Goal: Information Seeking & Learning: Learn about a topic

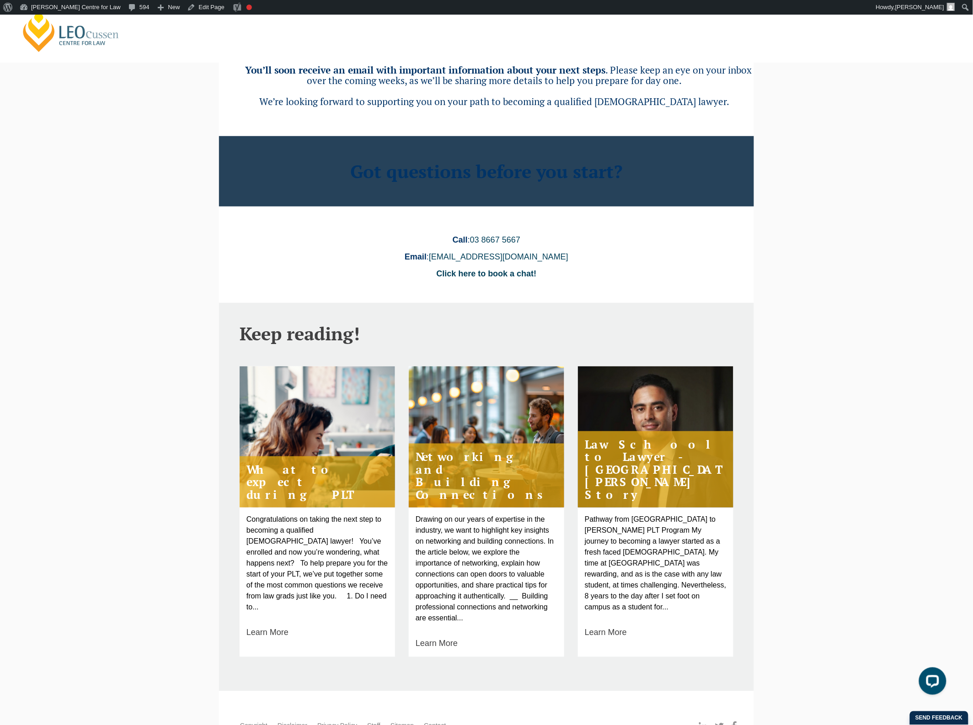
scroll to position [133, 0]
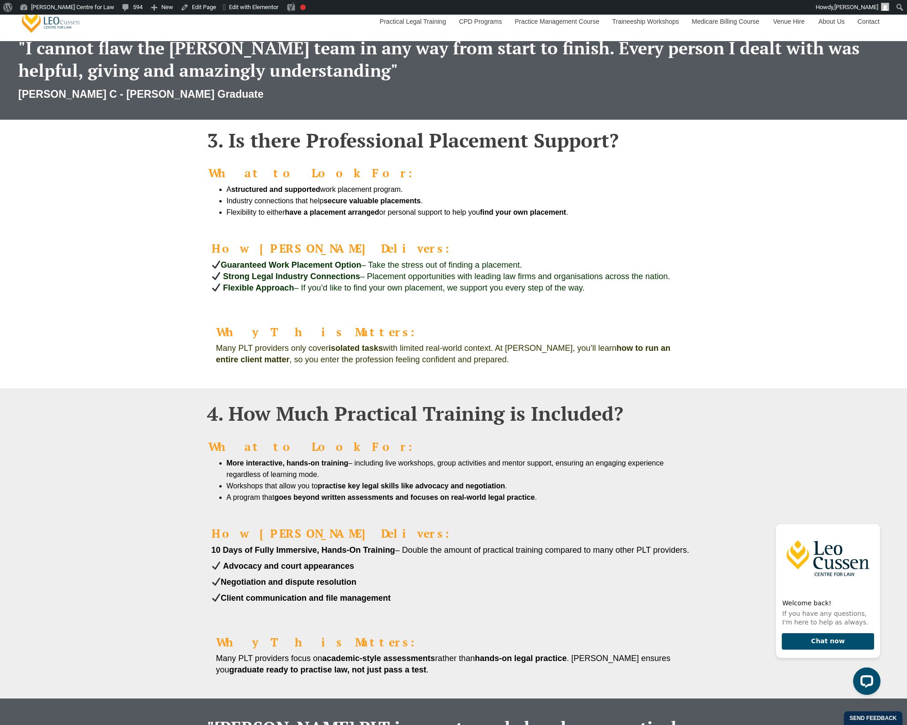
scroll to position [1200, 0]
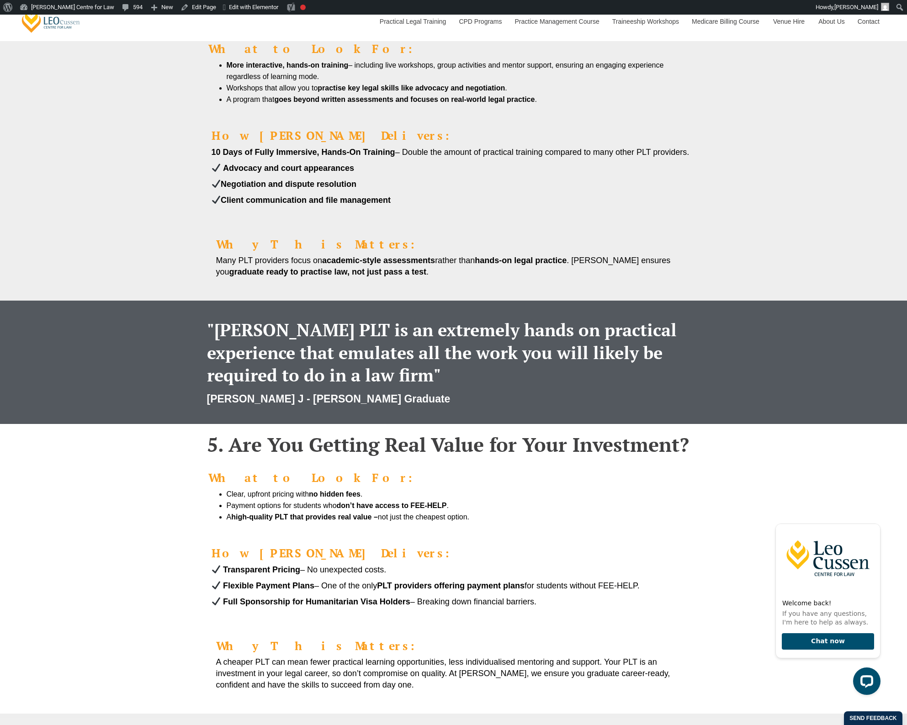
scroll to position [1314, 0]
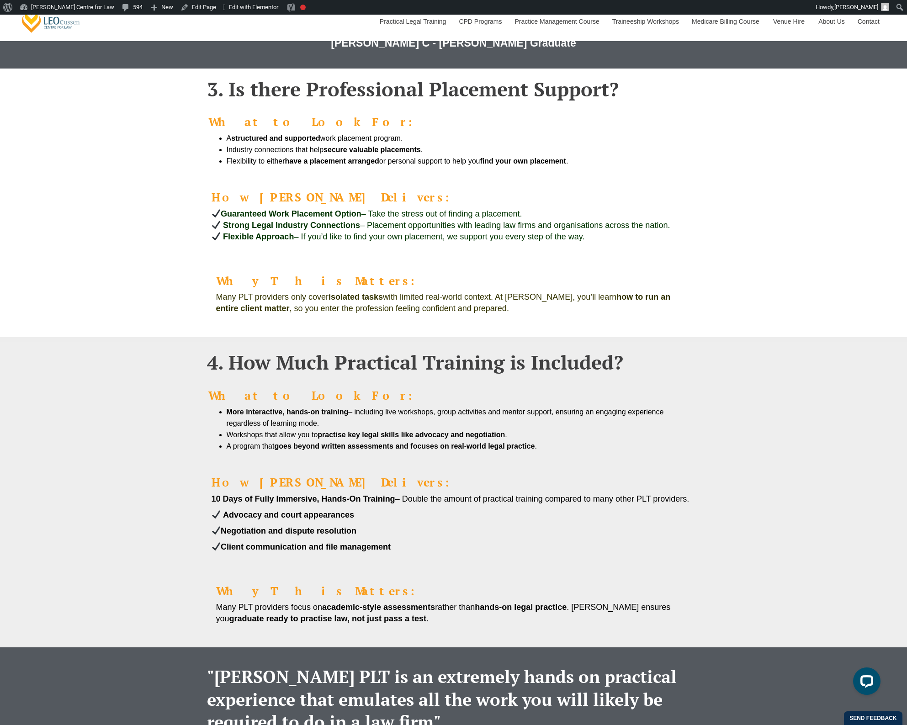
scroll to position [686, 0]
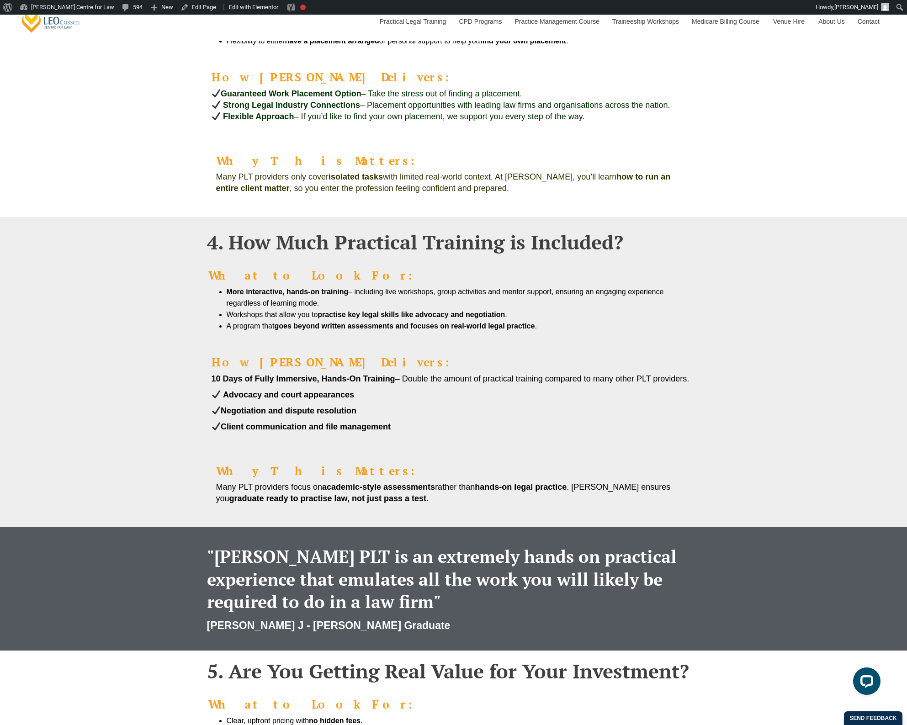
scroll to position [743, 0]
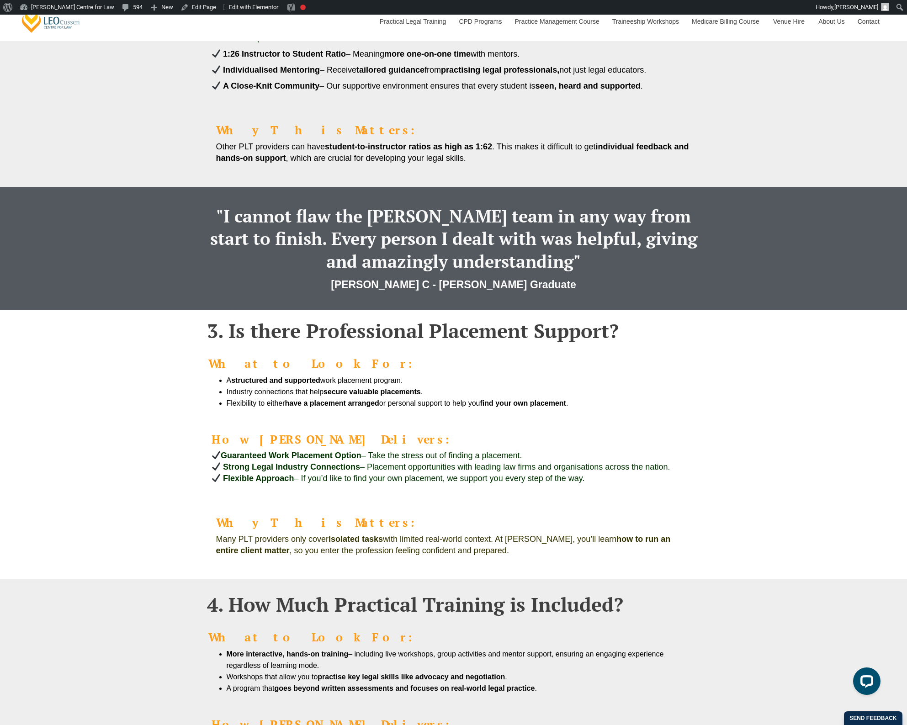
scroll to position [743, 0]
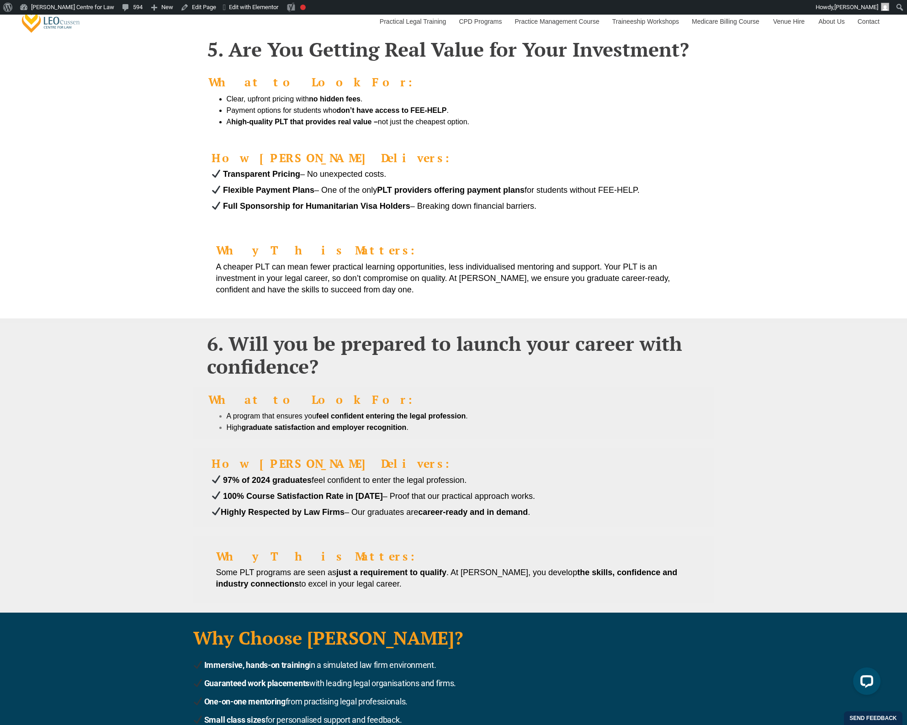
scroll to position [1943, 0]
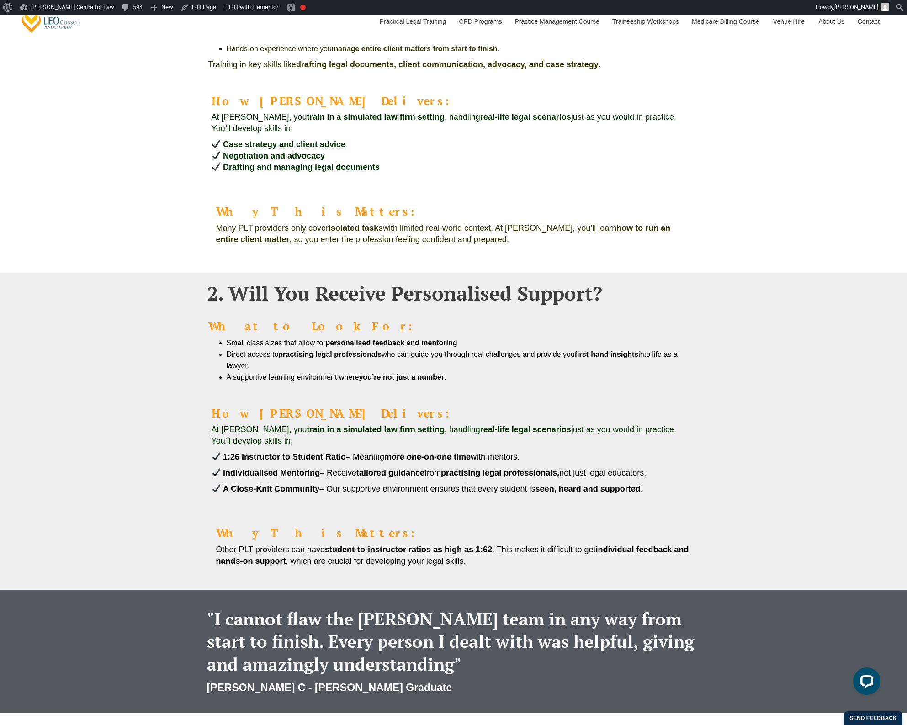
scroll to position [57, 0]
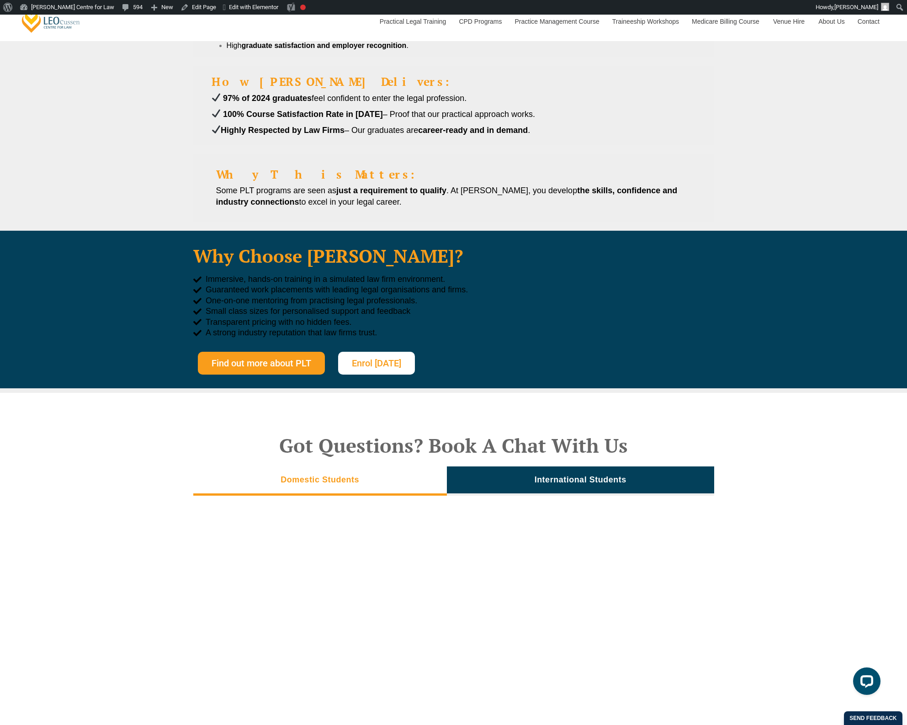
scroll to position [2114, 0]
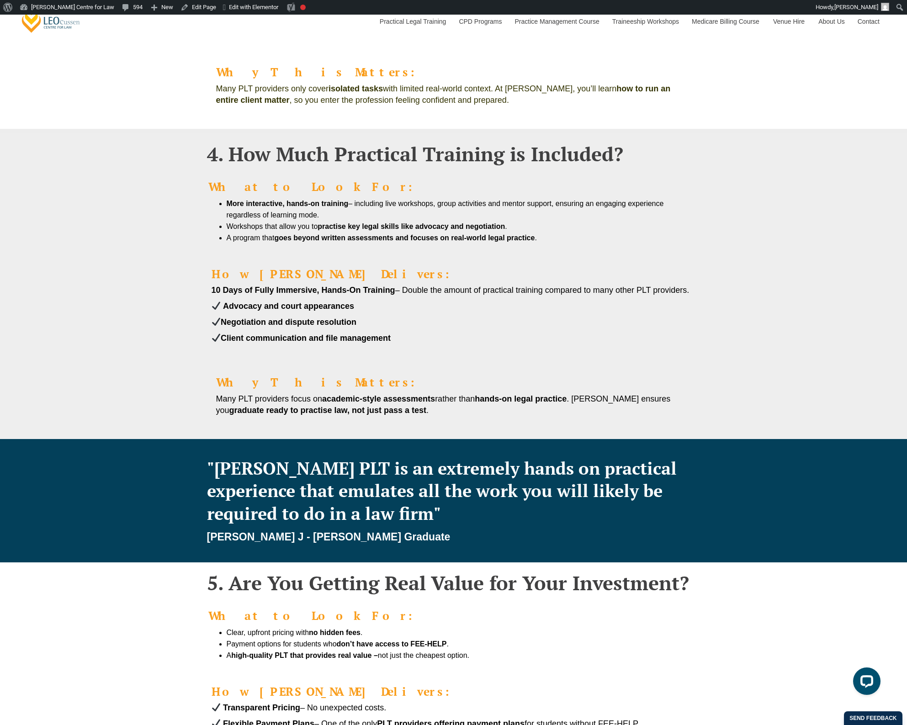
scroll to position [1200, 0]
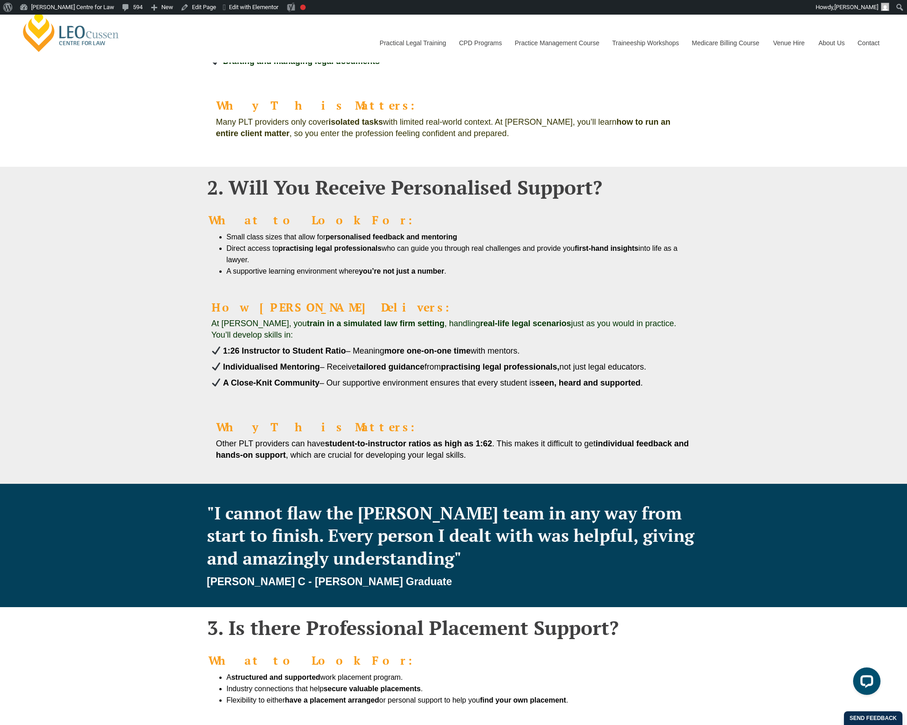
scroll to position [571, 0]
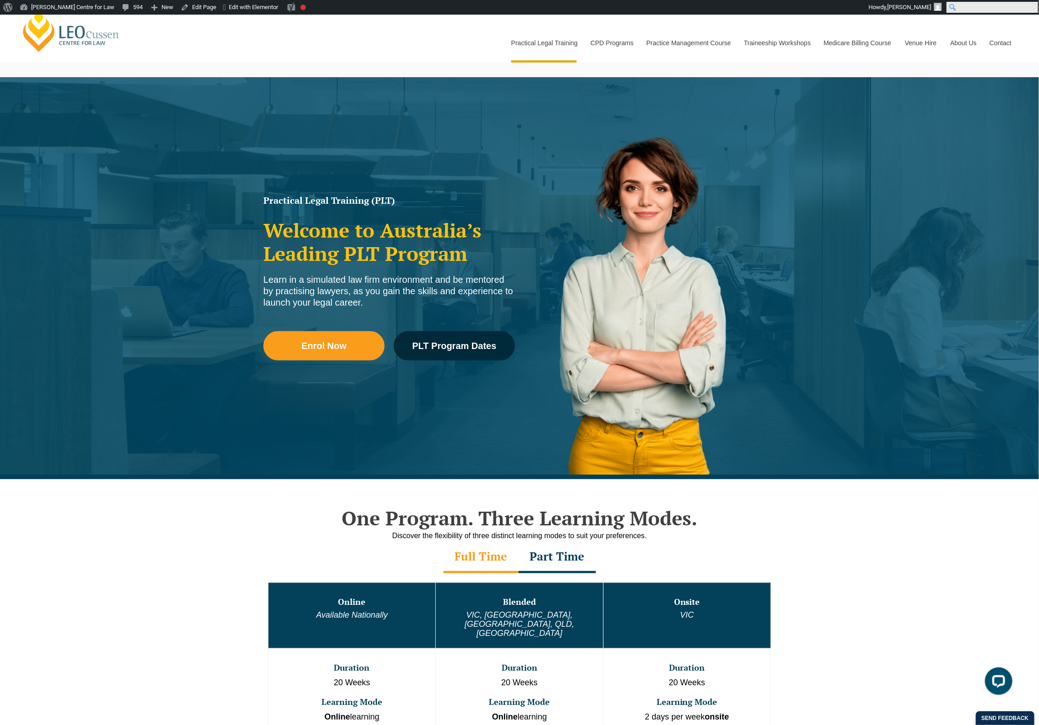
click at [1029, 11] on input "Search" at bounding box center [991, 7] width 91 height 11
click at [1029, 10] on input "Search" at bounding box center [991, 7] width 91 height 11
click at [1027, 10] on input "Search" at bounding box center [991, 7] width 91 height 11
type input "how to choose"
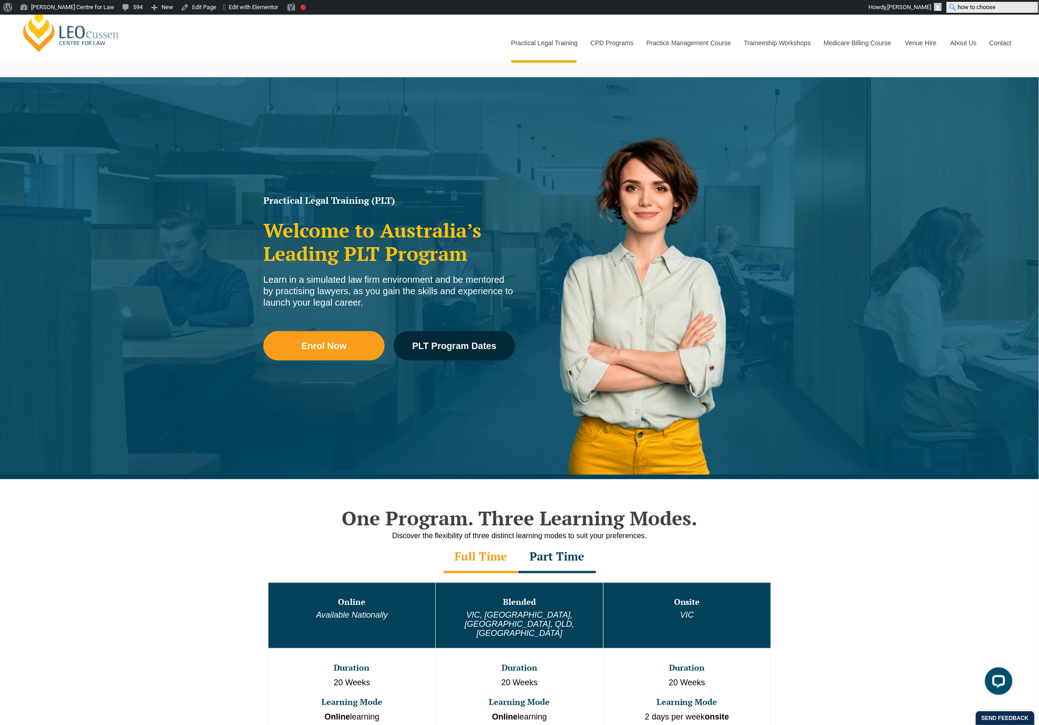
click input "Search" at bounding box center [0, 0] width 0 height 0
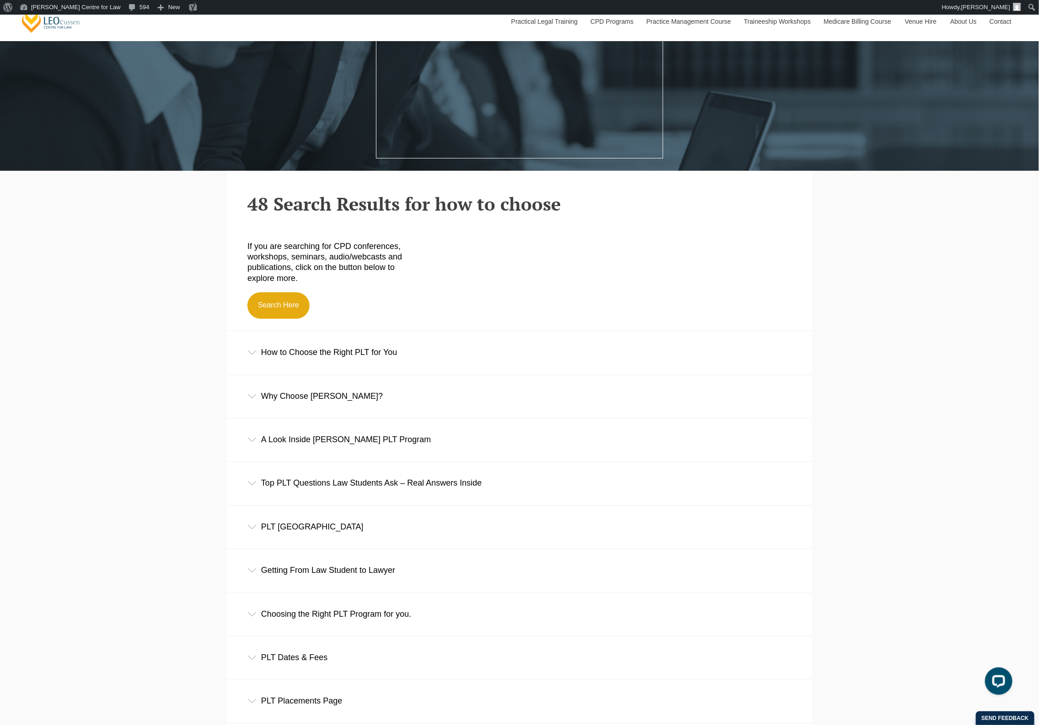
scroll to position [286, 0]
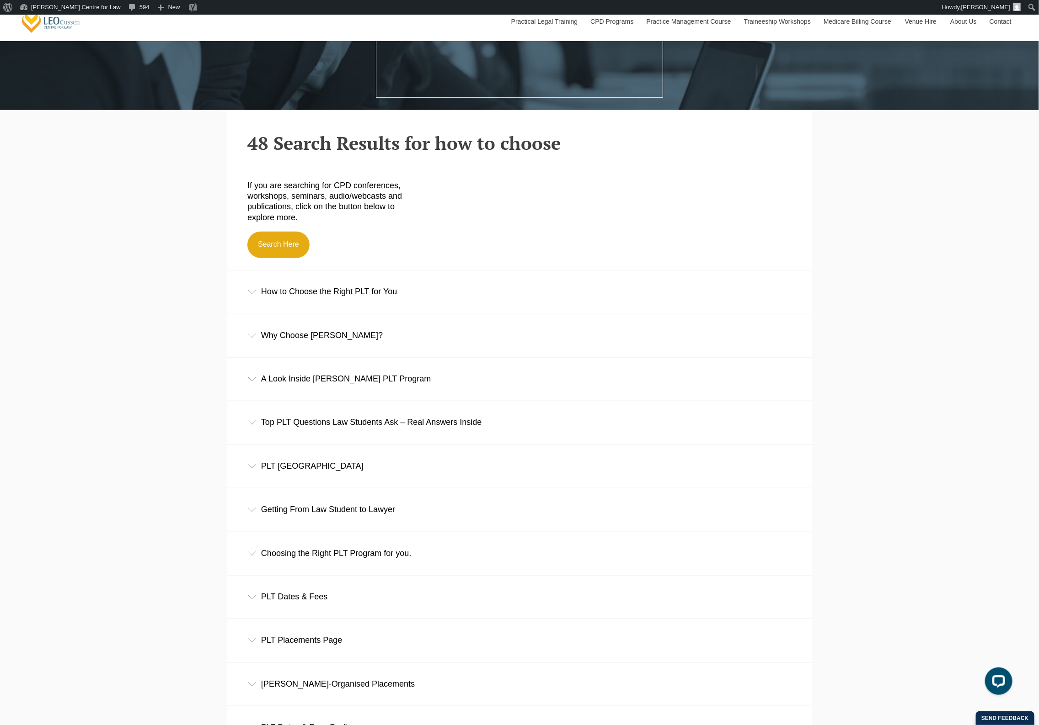
click at [372, 292] on div "How to Choose the Right PLT for You" at bounding box center [519, 292] width 585 height 43
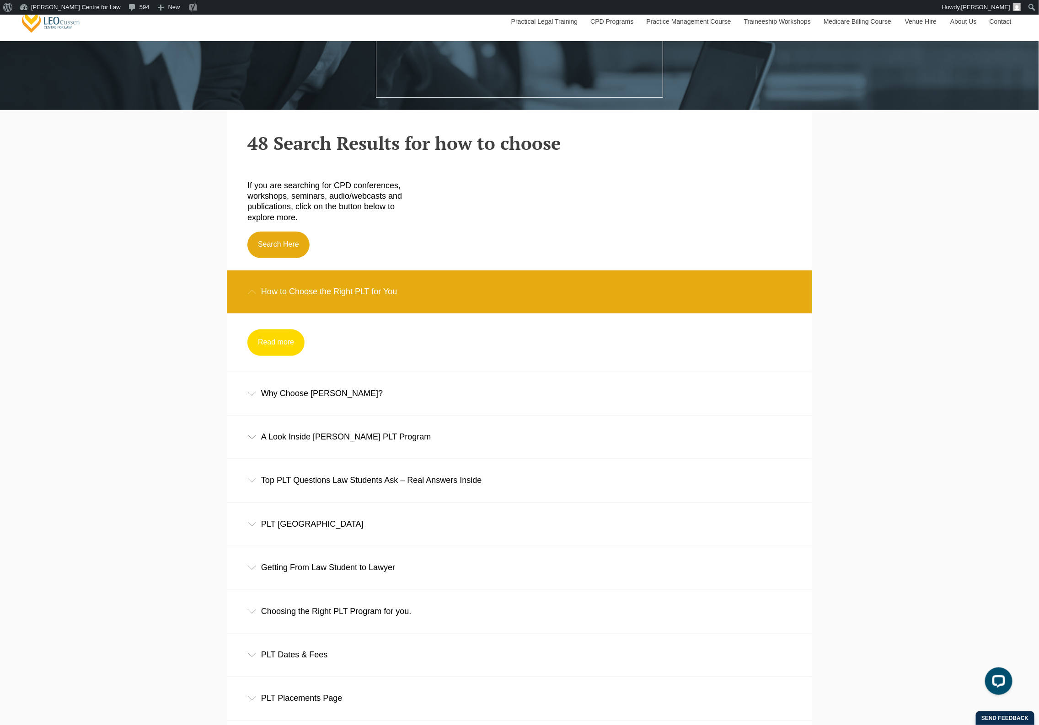
click at [277, 348] on link "Read more" at bounding box center [275, 343] width 57 height 27
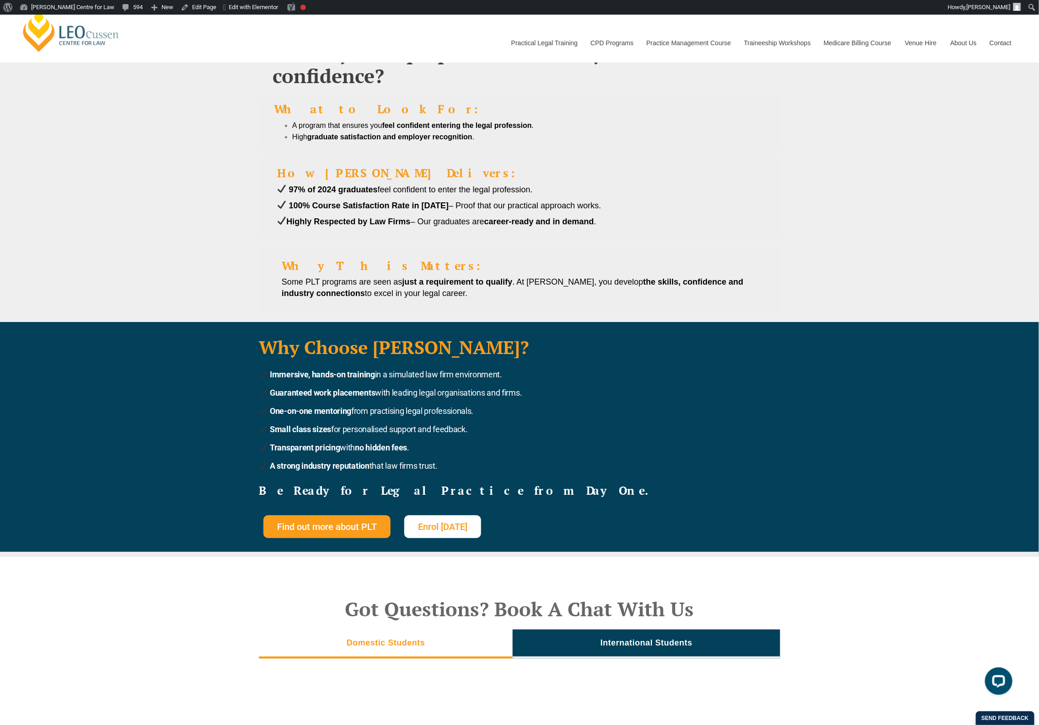
scroll to position [1987, 0]
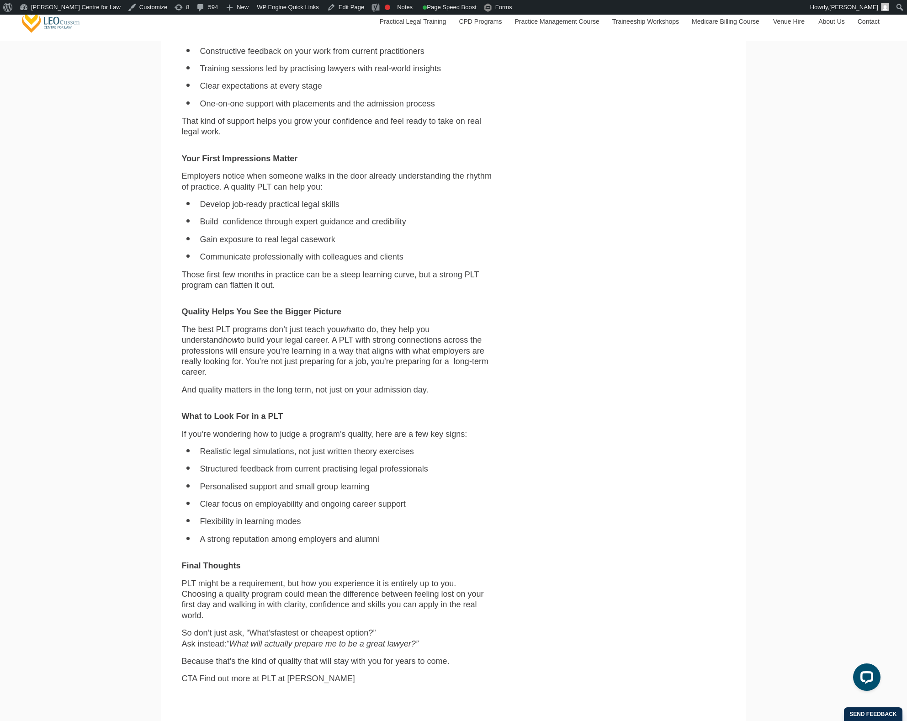
scroll to position [343, 0]
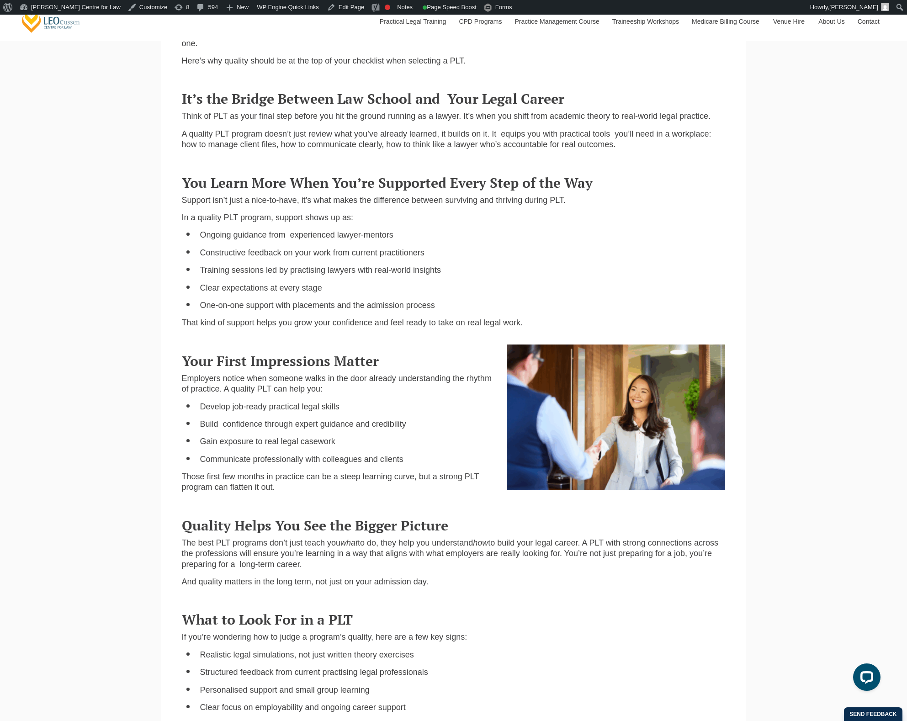
scroll to position [229, 0]
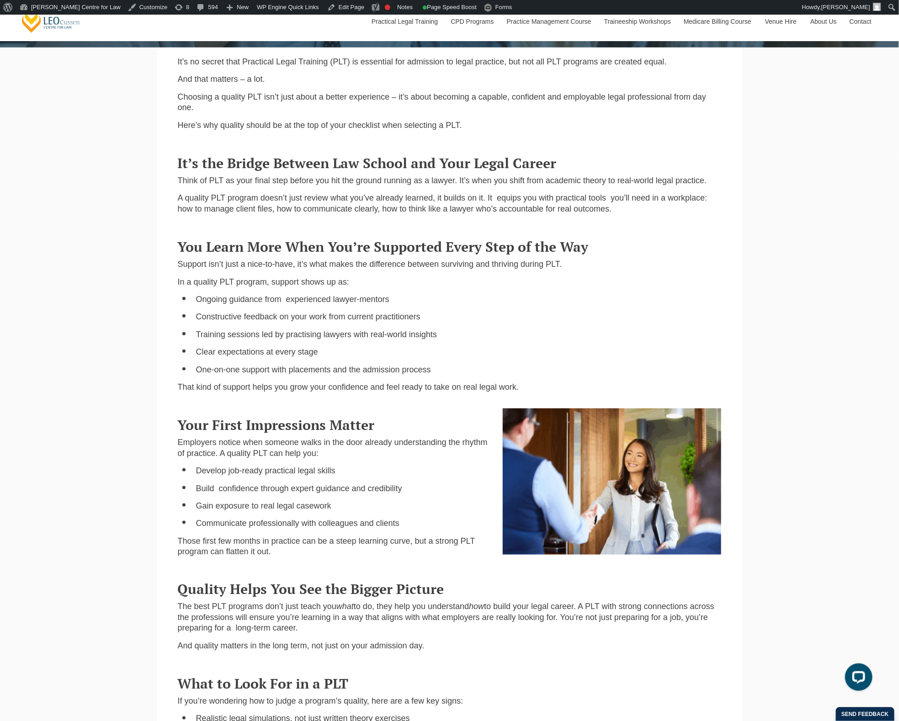
scroll to position [343, 0]
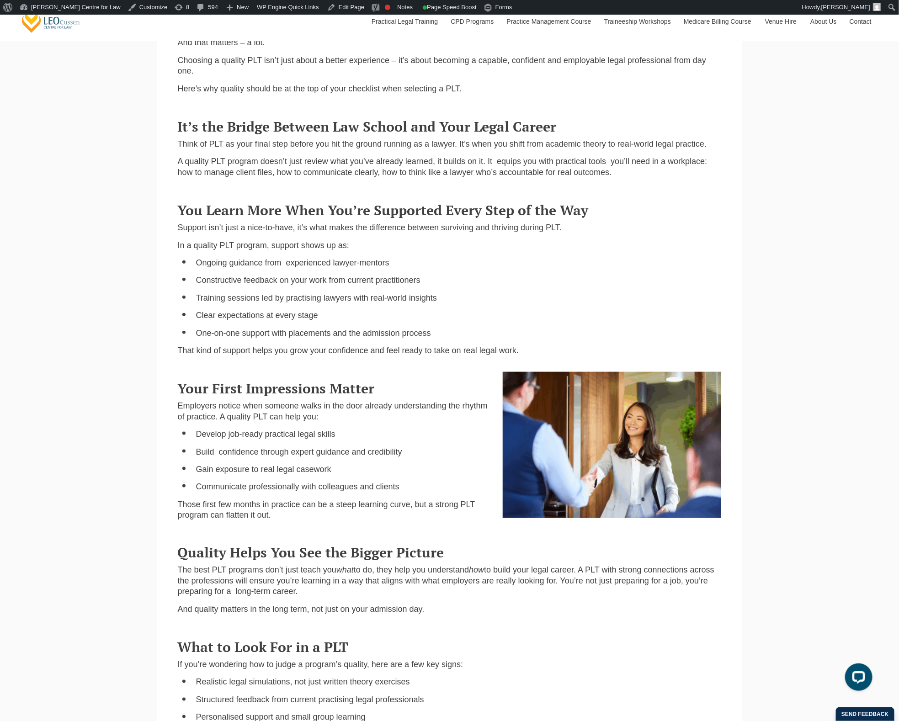
click at [423, 240] on div "You Learn More When You’re Supported Every Step of the Way Support isn’t just a…" at bounding box center [450, 278] width 558 height 169
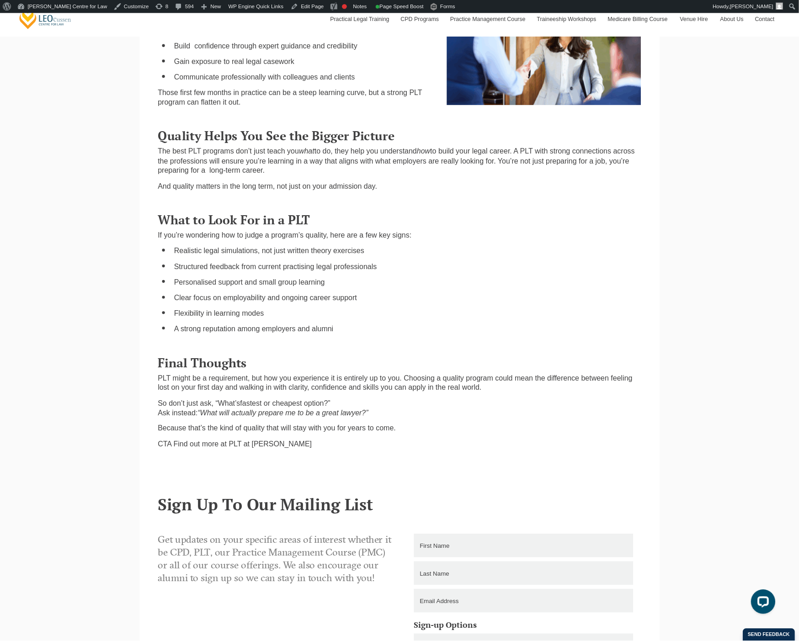
scroll to position [743, 0]
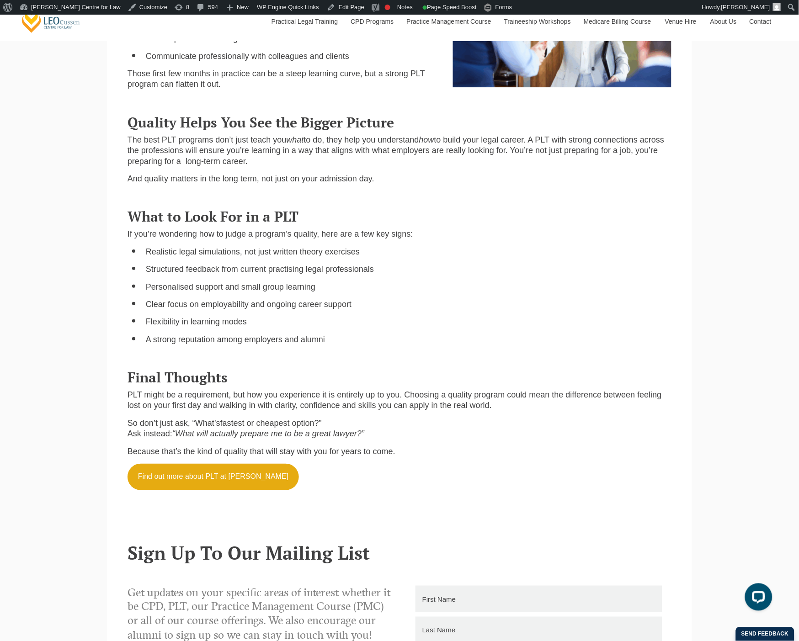
scroll to position [762, 0]
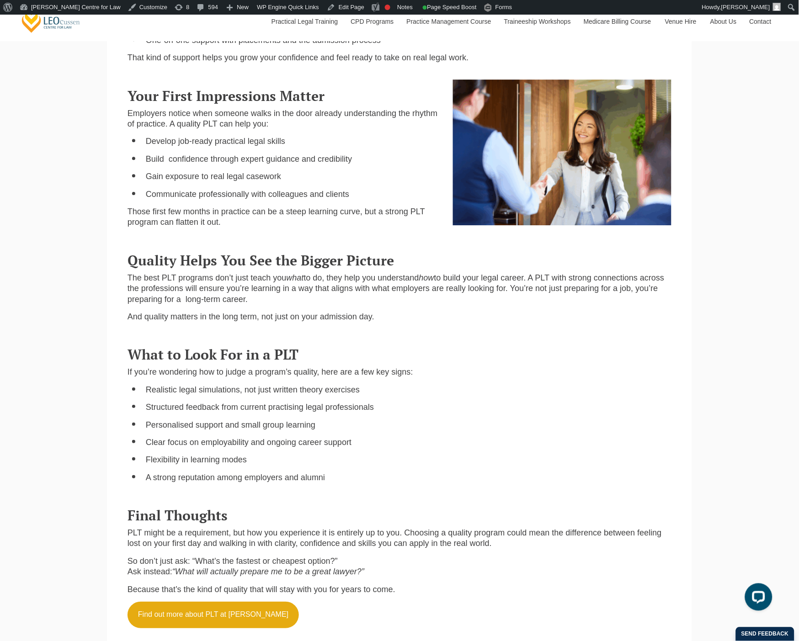
scroll to position [609, 0]
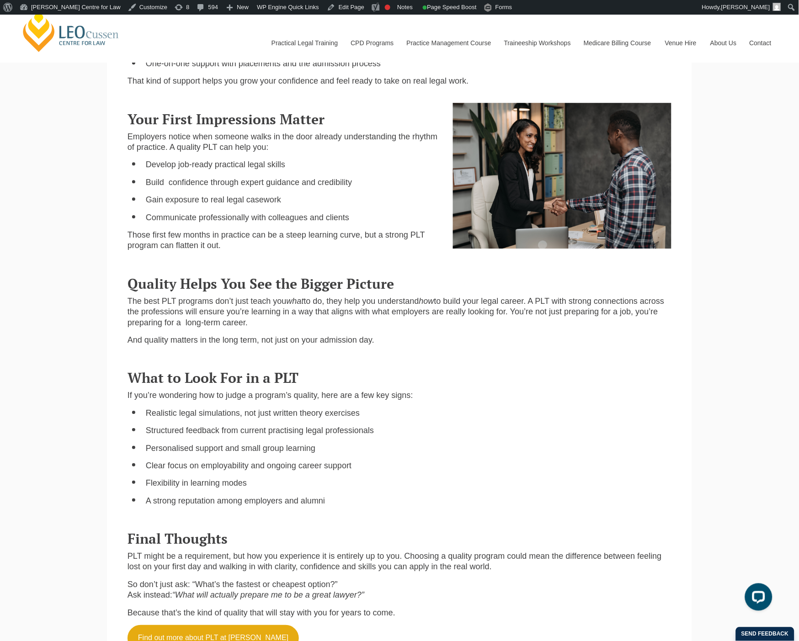
scroll to position [508, 0]
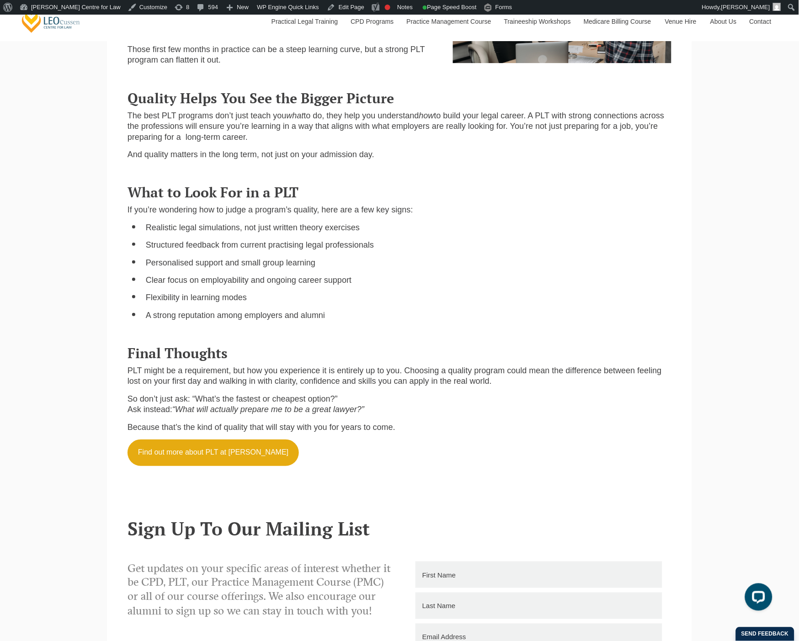
scroll to position [805, 0]
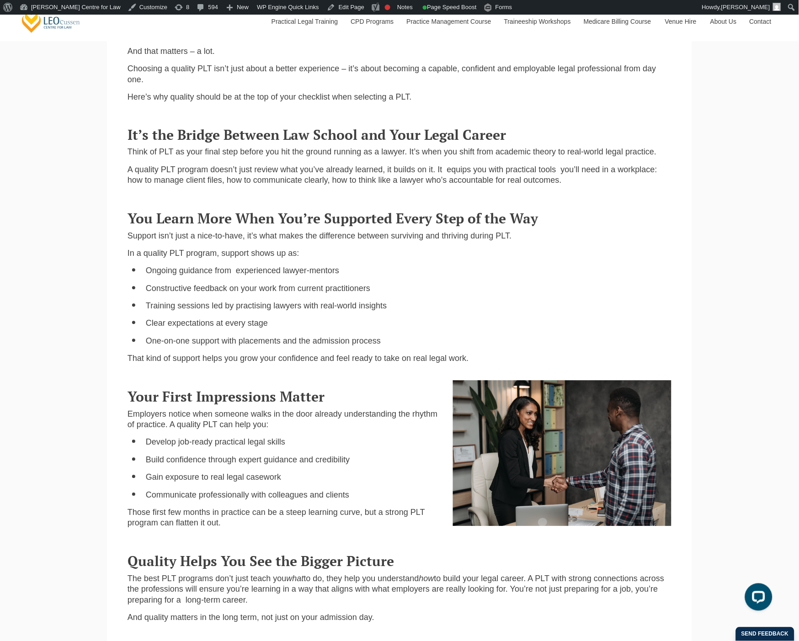
scroll to position [660, 0]
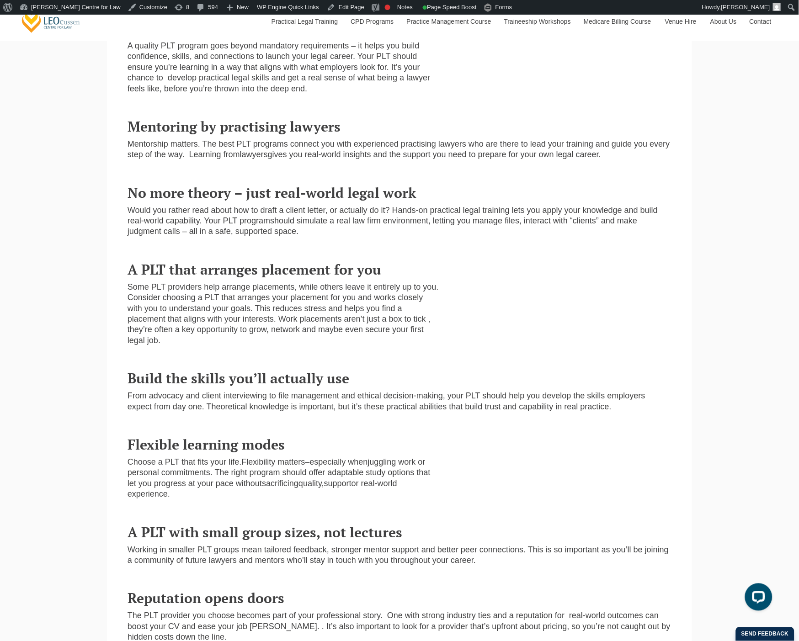
scroll to position [406, 0]
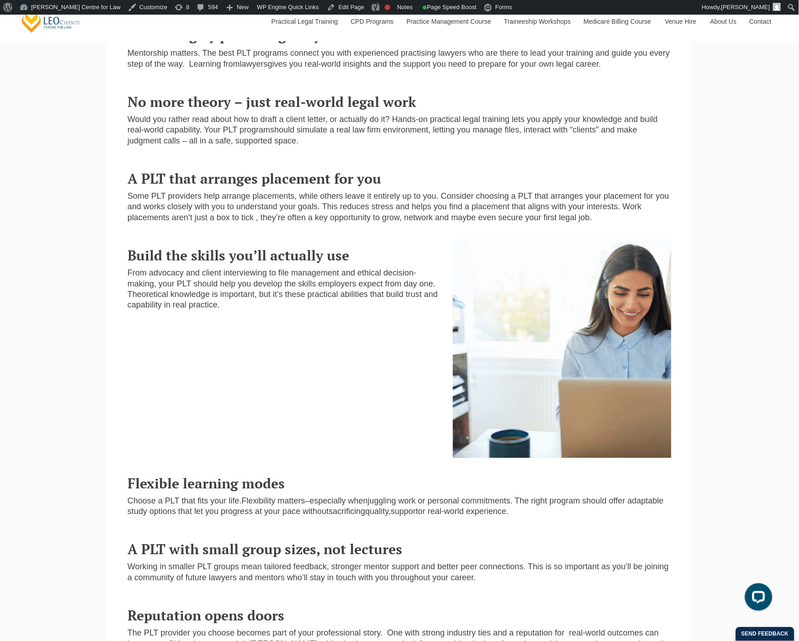
scroll to position [457, 0]
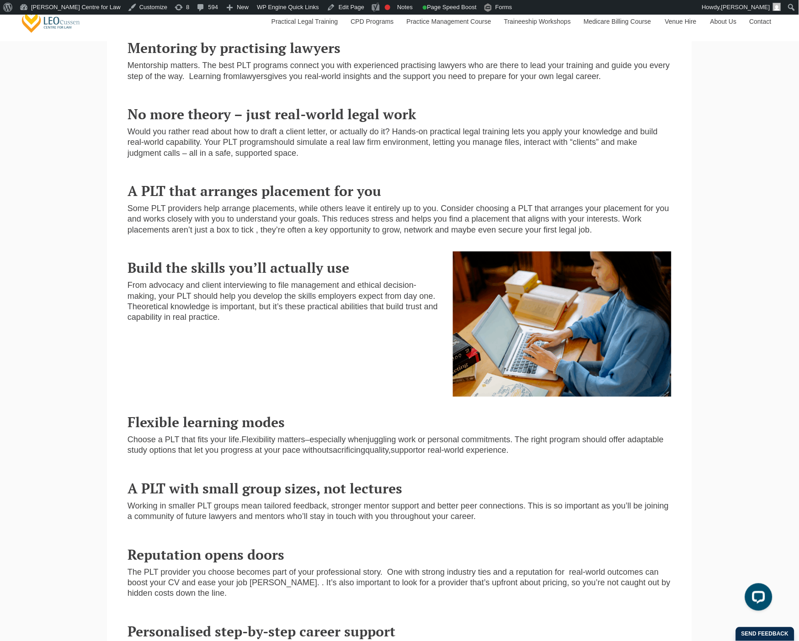
scroll to position [457, 0]
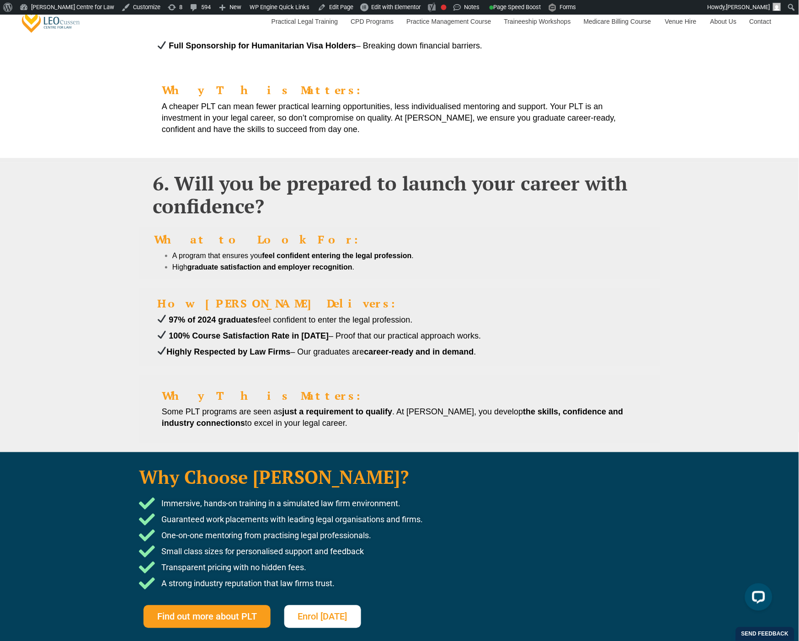
scroll to position [2082, 0]
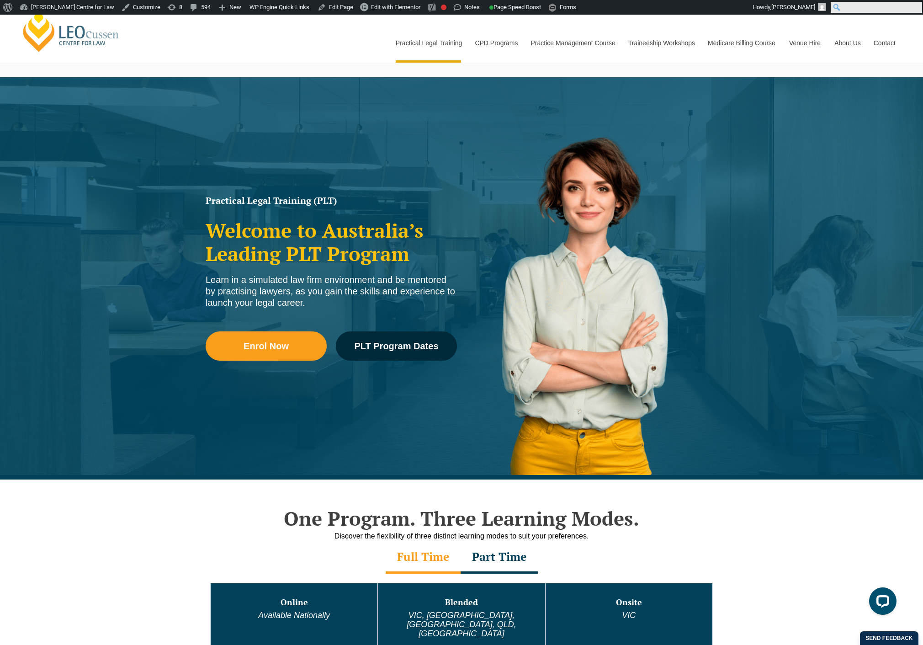
click at [917, 11] on input "Search" at bounding box center [876, 7] width 91 height 11
click at [913, 8] on input "Search" at bounding box center [876, 7] width 91 height 11
type input "how to choose"
click input "Search" at bounding box center [0, 0] width 0 height 0
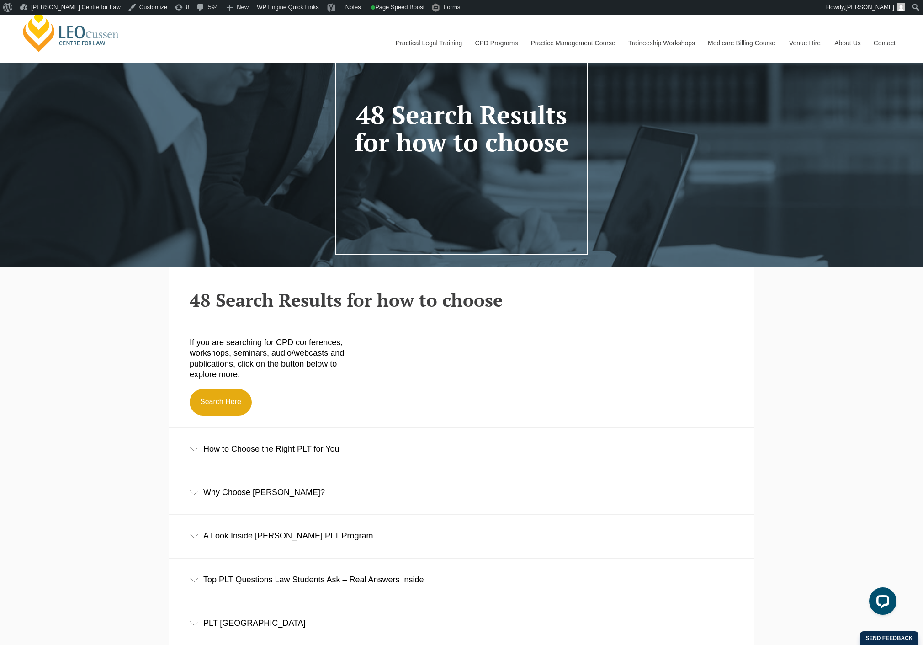
scroll to position [254, 0]
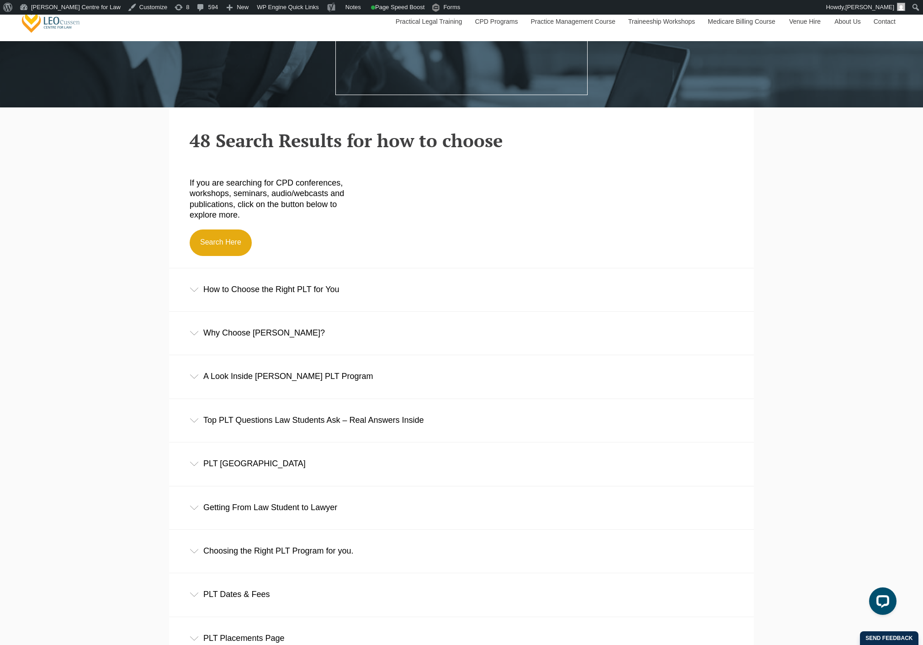
click at [300, 301] on div "How to Choose the Right PLT for You" at bounding box center [461, 289] width 585 height 43
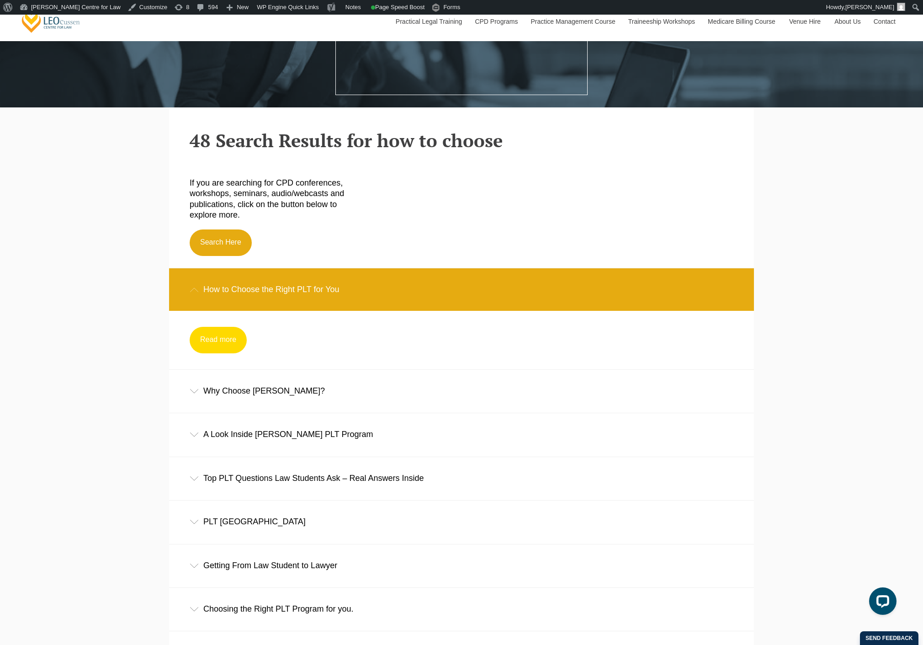
click at [230, 345] on link "Read more" at bounding box center [218, 340] width 57 height 27
